Goal: Navigation & Orientation: Find specific page/section

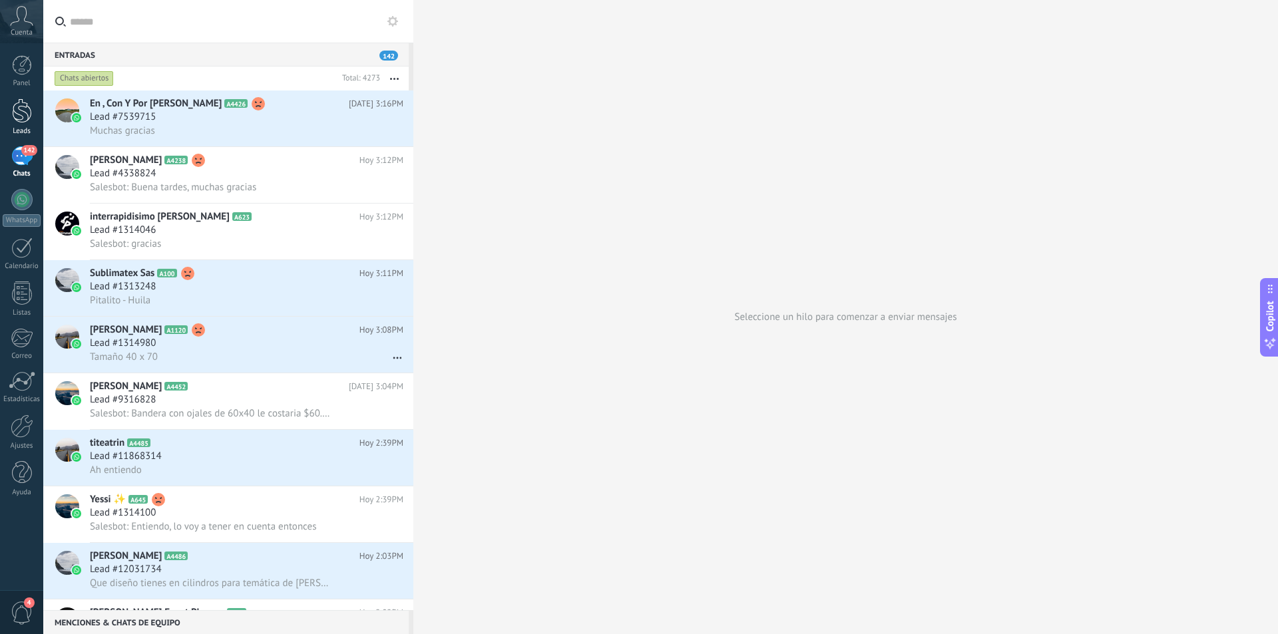
click at [36, 117] on link "Leads" at bounding box center [21, 117] width 43 height 37
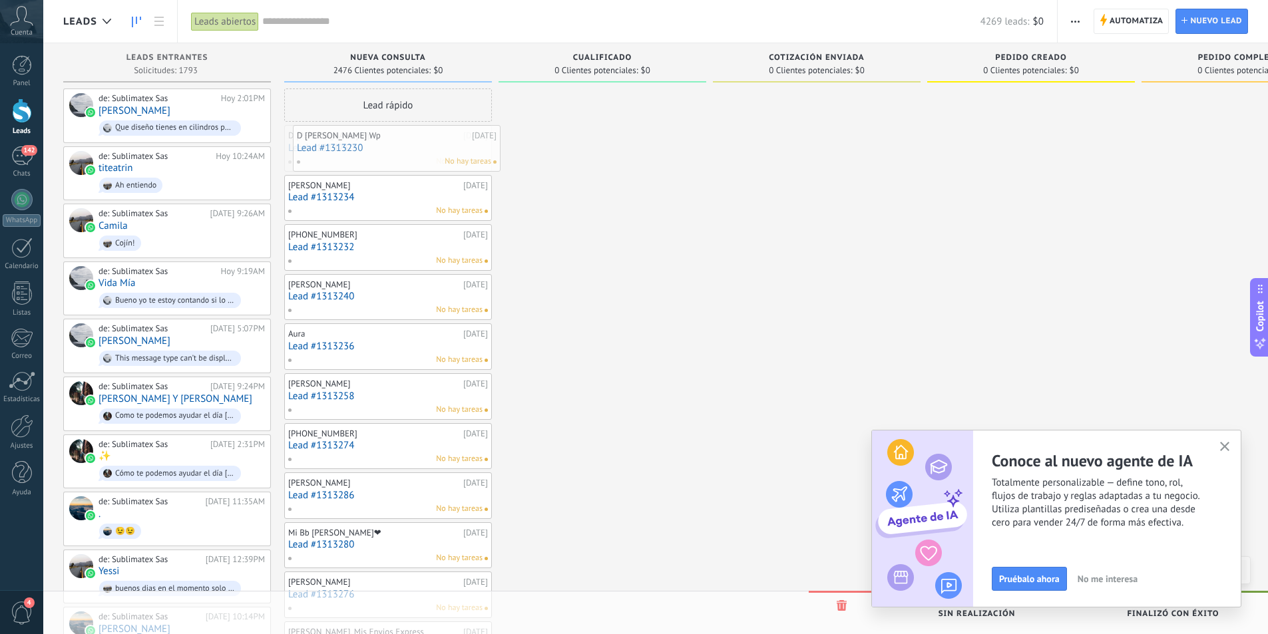
drag, startPoint x: 384, startPoint y: 152, endPoint x: 393, endPoint y: 152, distance: 8.7
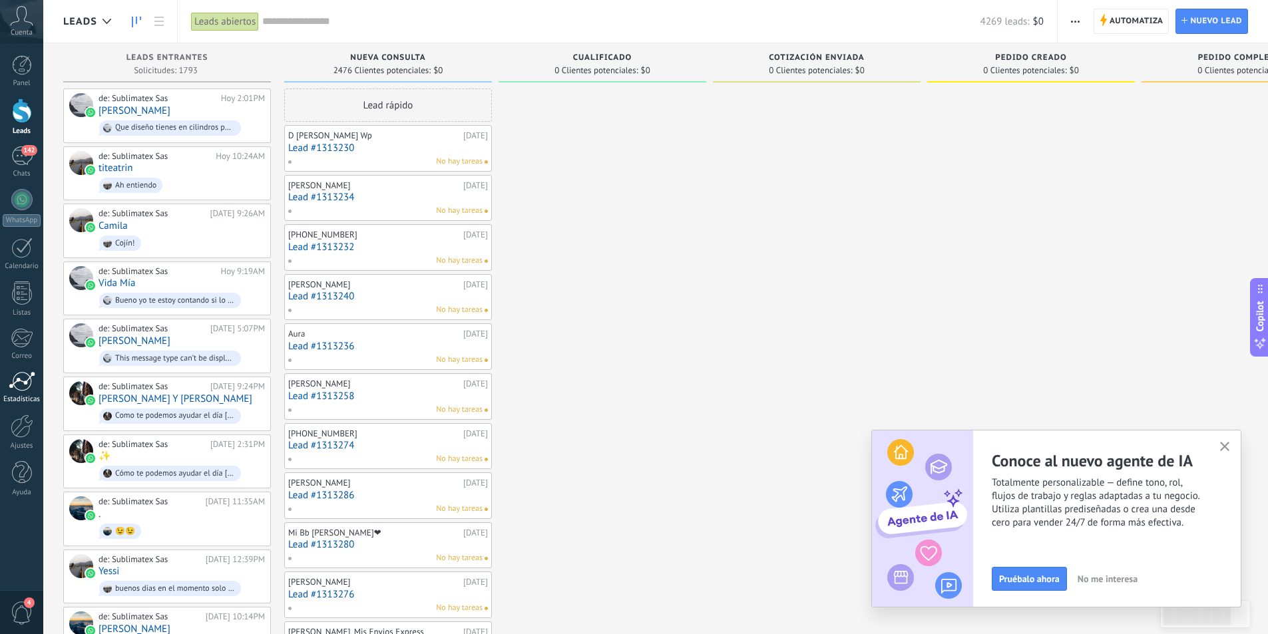
click at [15, 383] on div at bounding box center [22, 381] width 27 height 20
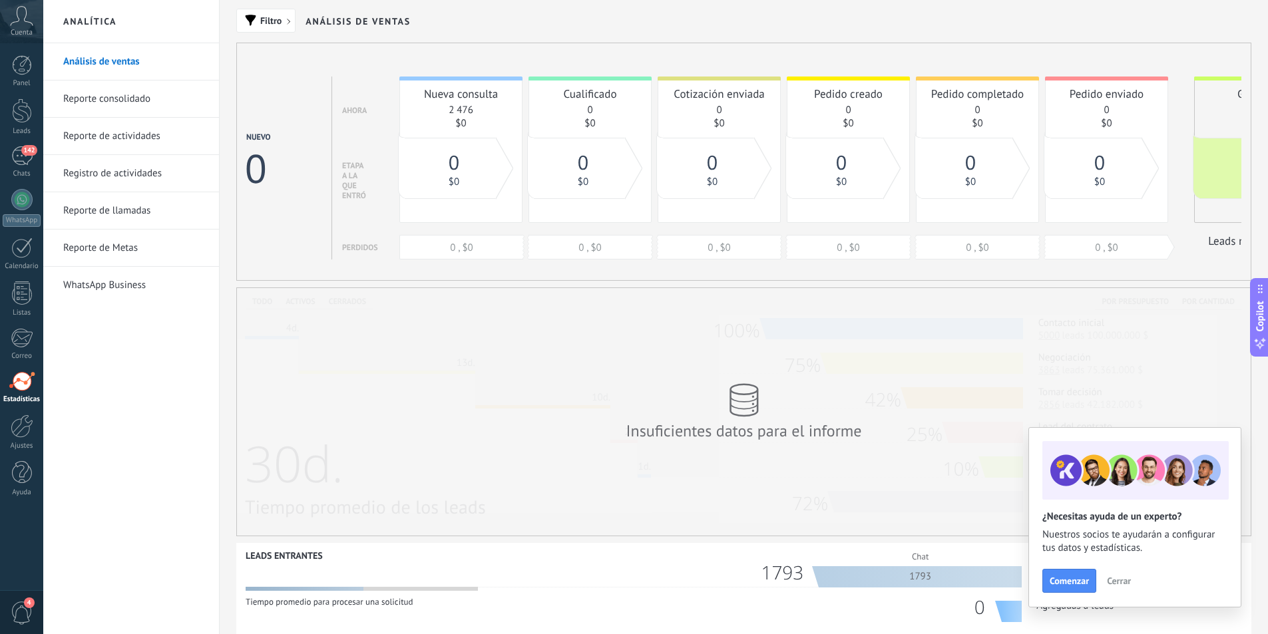
click at [1126, 586] on span "Cerrar" at bounding box center [1119, 580] width 24 height 9
